Goal: Transaction & Acquisition: Purchase product/service

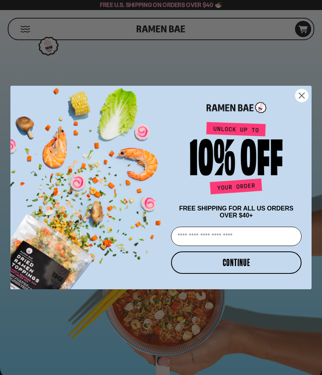
click at [304, 92] on circle "Close dialog" at bounding box center [302, 95] width 13 height 13
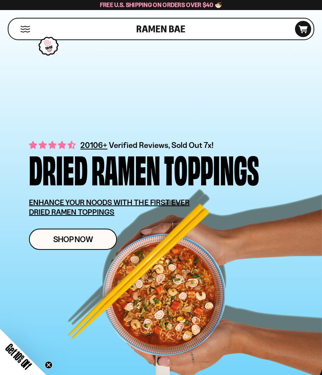
click at [97, 237] on link "Shop Now" at bounding box center [73, 239] width 88 height 21
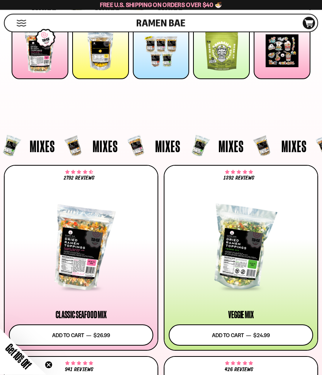
scroll to position [103, 0]
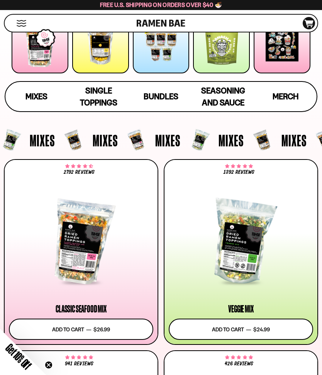
click at [39, 92] on span "Mixes" at bounding box center [37, 97] width 22 height 10
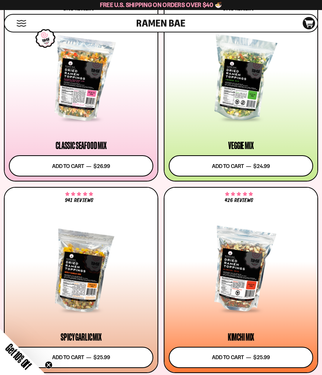
scroll to position [262, 0]
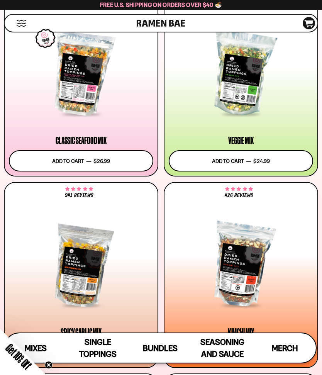
click at [82, 84] on div at bounding box center [81, 73] width 145 height 83
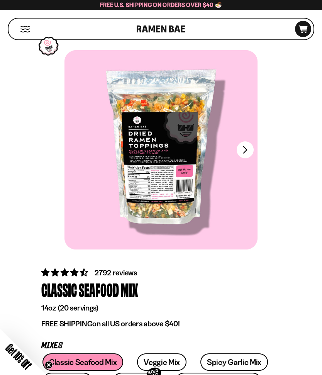
click at [245, 147] on button "FADCB6FD-DFAB-4417-9F21-029242090B77" at bounding box center [245, 149] width 17 height 17
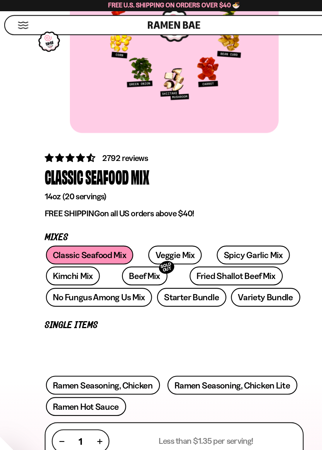
scroll to position [126, 0]
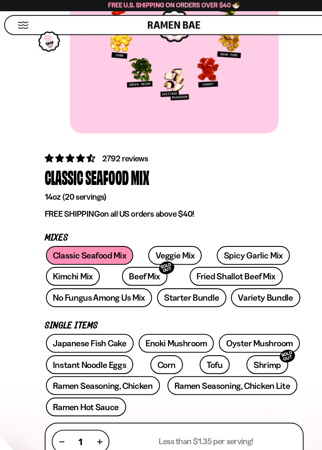
click at [118, 253] on link "Beef Mix SOLD OUT" at bounding box center [134, 255] width 42 height 17
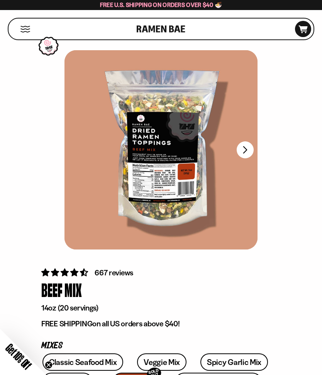
click at [245, 147] on button "FADCB6FD-DFAB-4417-9F21-029242090B77" at bounding box center [245, 149] width 17 height 17
